Goal: Information Seeking & Learning: Learn about a topic

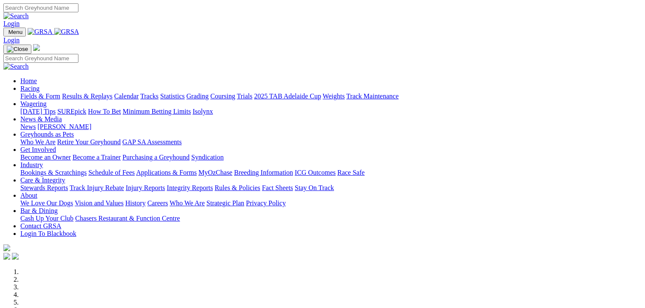
click at [48, 92] on link "Fields & Form" at bounding box center [40, 95] width 40 height 7
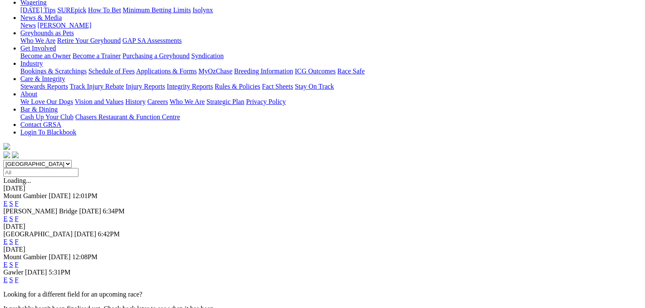
scroll to position [117, 0]
click at [19, 261] on link "F" at bounding box center [17, 264] width 4 height 7
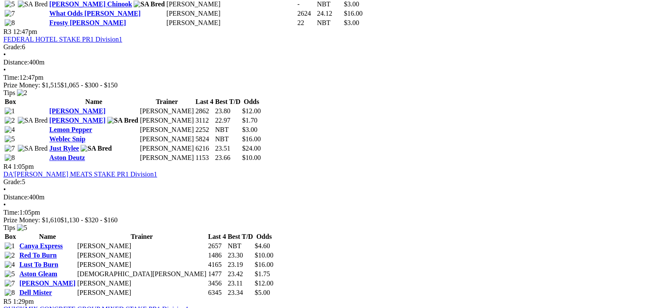
scroll to position [721, 0]
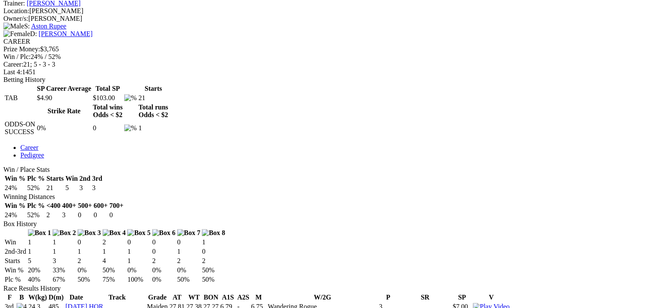
scroll to position [339, 0]
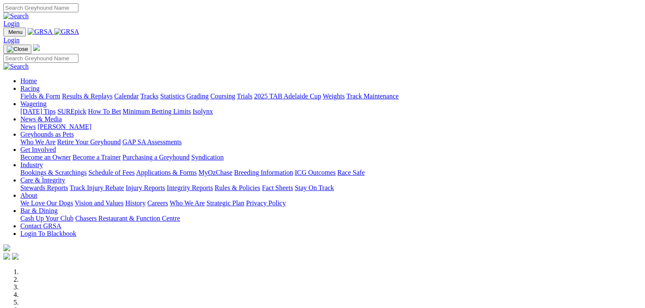
click at [42, 92] on link "Fields & Form" at bounding box center [40, 95] width 40 height 7
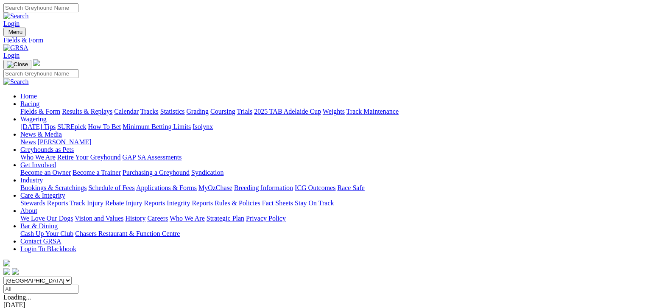
scroll to position [106, 0]
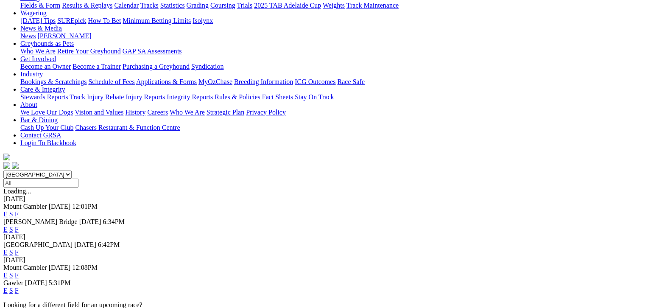
click at [19, 271] on link "F" at bounding box center [17, 274] width 4 height 7
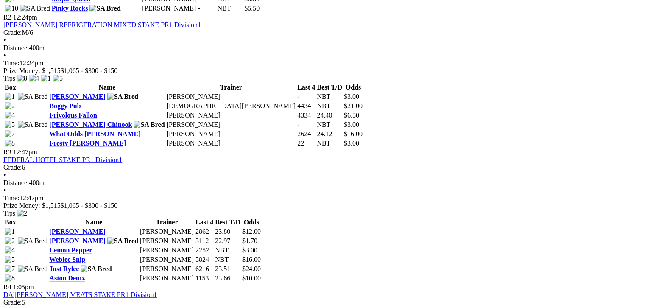
scroll to position [721, 0]
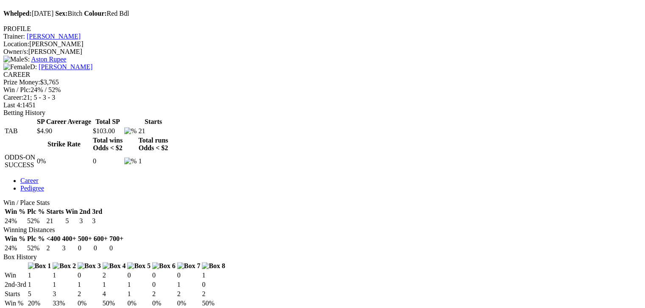
scroll to position [318, 0]
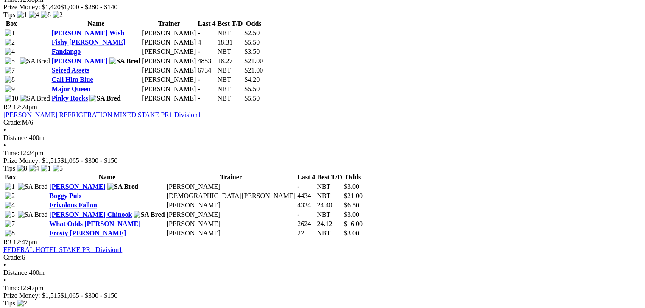
scroll to position [615, 0]
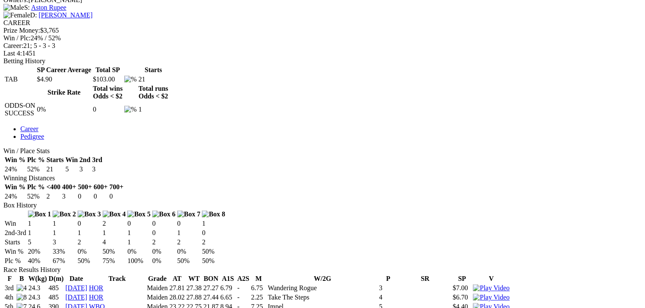
scroll to position [360, 0]
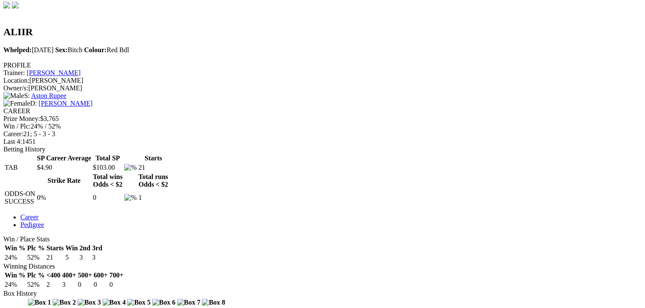
scroll to position [148, 0]
